Goal: Task Accomplishment & Management: Manage account settings

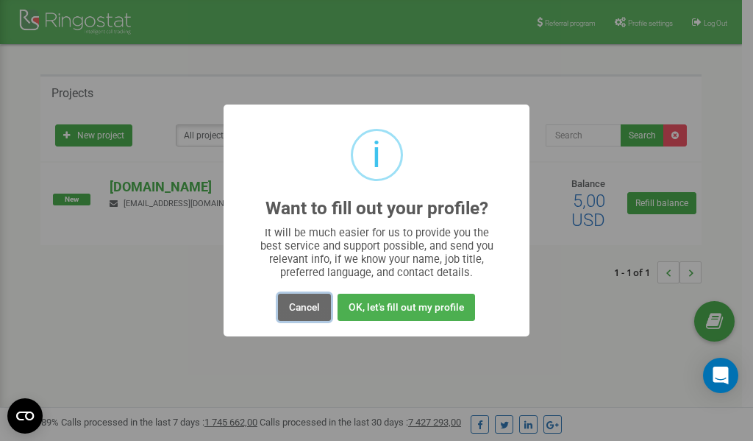
click at [309, 305] on button "Cancel" at bounding box center [304, 306] width 53 height 27
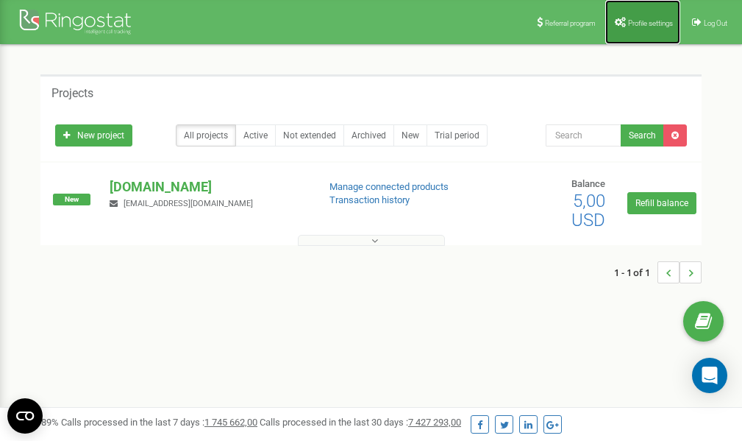
click at [647, 24] on span "Profile settings" at bounding box center [650, 23] width 45 height 8
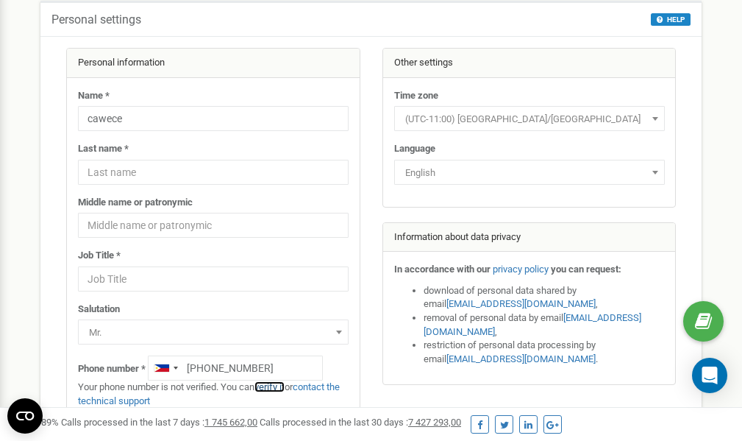
click at [282, 385] on link "verify it" at bounding box center [269, 386] width 30 height 11
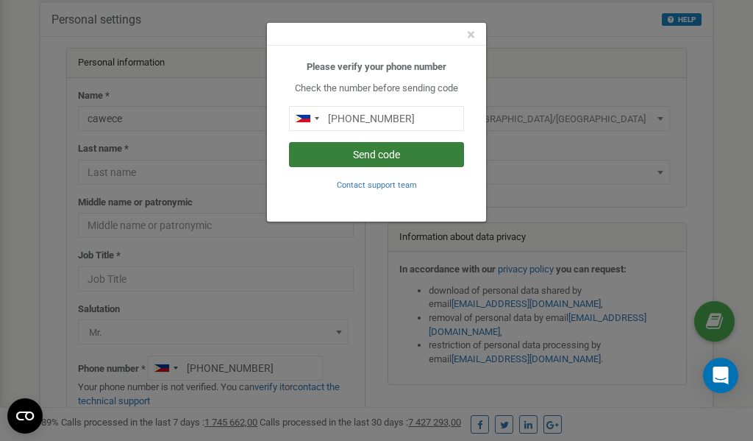
click at [364, 154] on button "Send code" at bounding box center [376, 154] width 175 height 25
